Goal: Find specific page/section: Find specific page/section

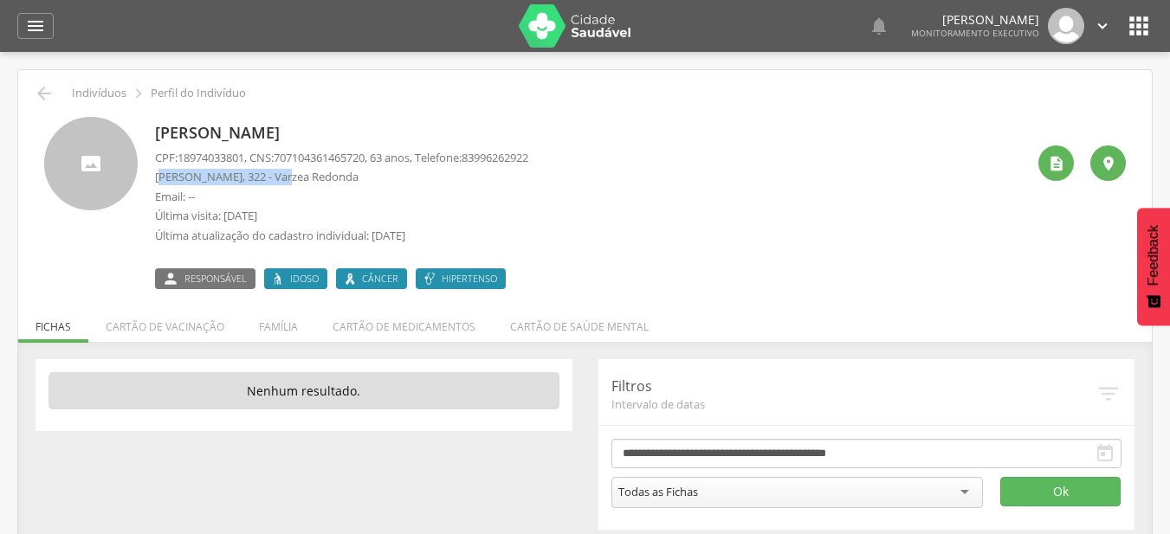
drag, startPoint x: 168, startPoint y: 173, endPoint x: 281, endPoint y: 183, distance: 113.8
click at [281, 183] on p "Manoel Paulino, 322 - Varzea Redonda" at bounding box center [341, 177] width 373 height 16
click at [352, 180] on p "Manoel Paulino, 322 - Varzea Redonda" at bounding box center [341, 177] width 373 height 16
